Goal: Find specific page/section

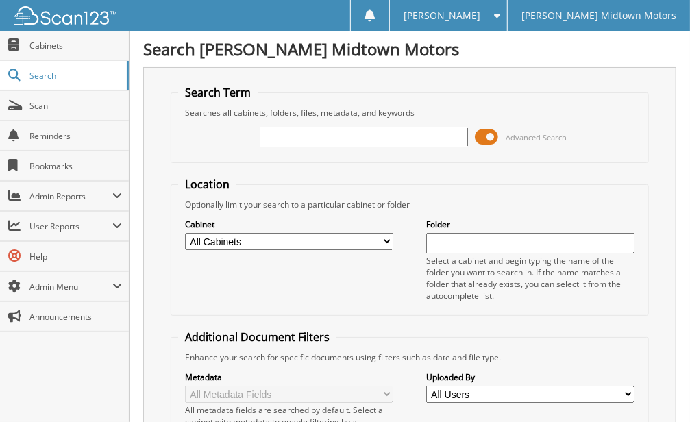
click at [335, 138] on input "text" at bounding box center [364, 137] width 208 height 21
type input "q366"
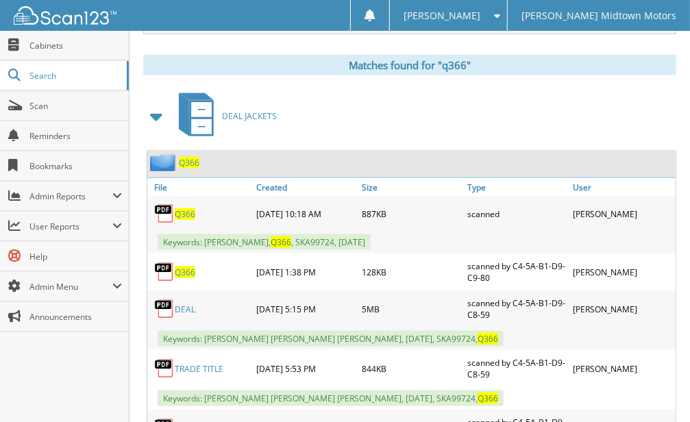
scroll to position [594, 0]
click at [189, 156] on span "Q366" at bounding box center [189, 162] width 21 height 12
